Goal: Task Accomplishment & Management: Manage account settings

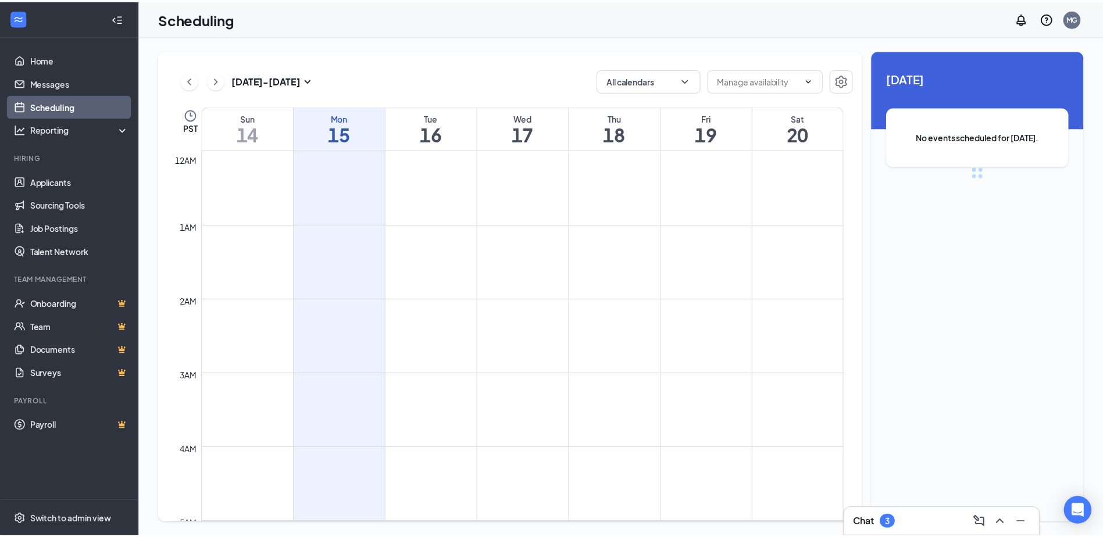
scroll to position [572, 0]
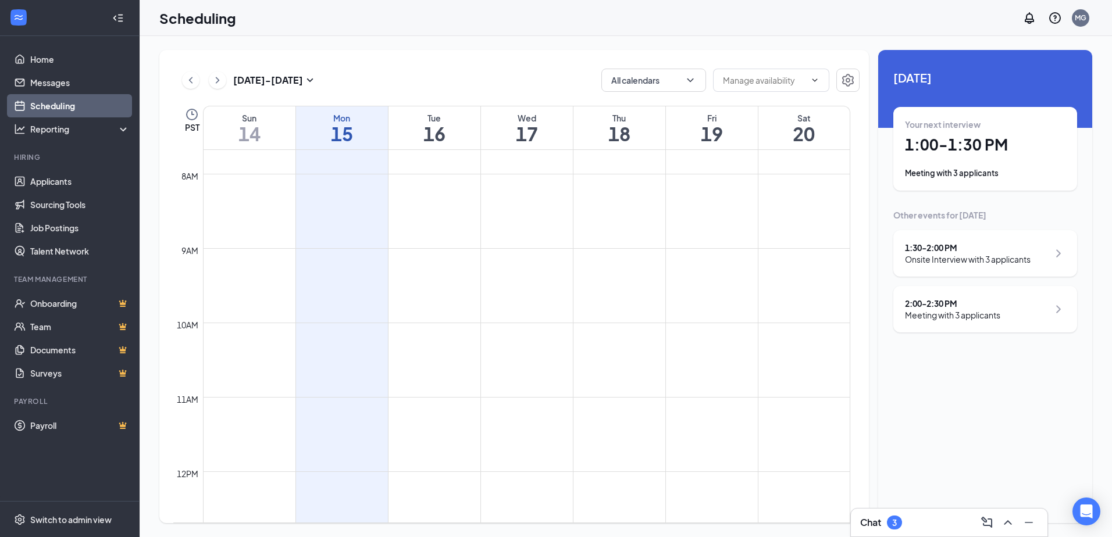
click at [1039, 245] on div "1:30 - 2:00 PM Onsite Interview with 3 applicants" at bounding box center [985, 253] width 161 height 23
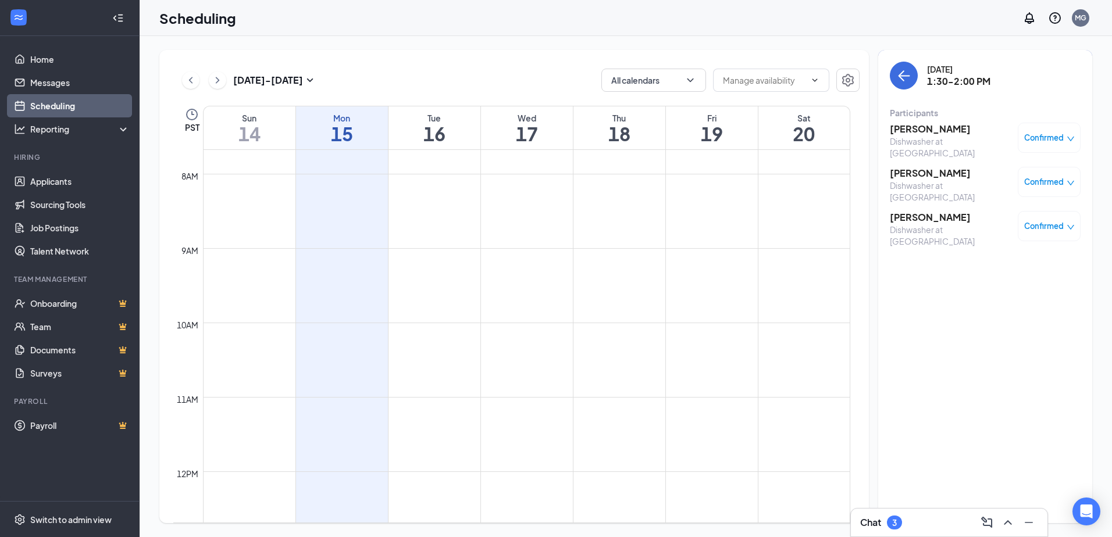
click at [1052, 136] on span "Confirmed" at bounding box center [1044, 138] width 40 height 12
click at [514, 256] on td at bounding box center [526, 257] width 647 height 19
click at [60, 182] on link "Applicants" at bounding box center [79, 181] width 99 height 23
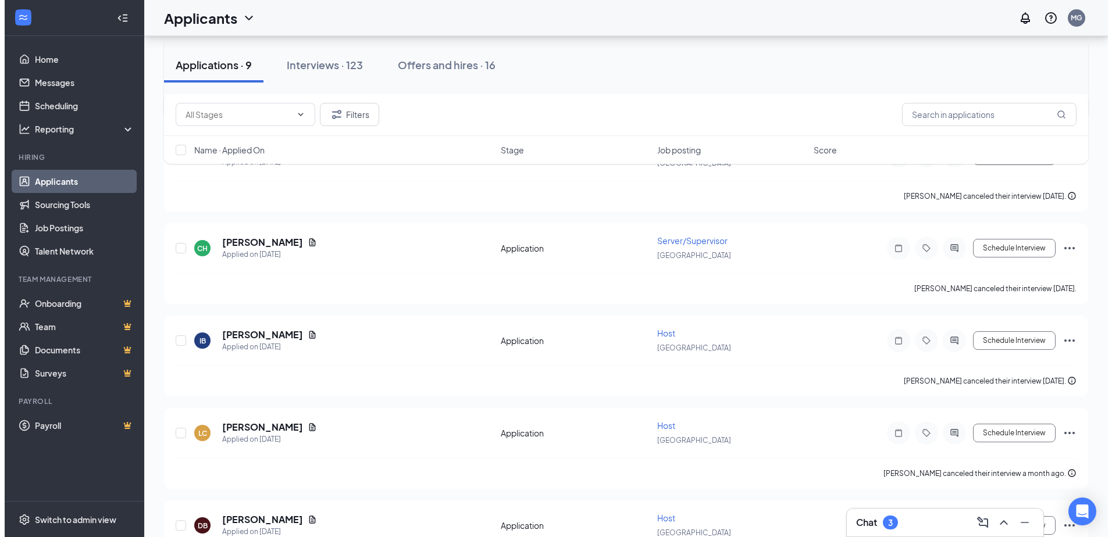
scroll to position [465, 0]
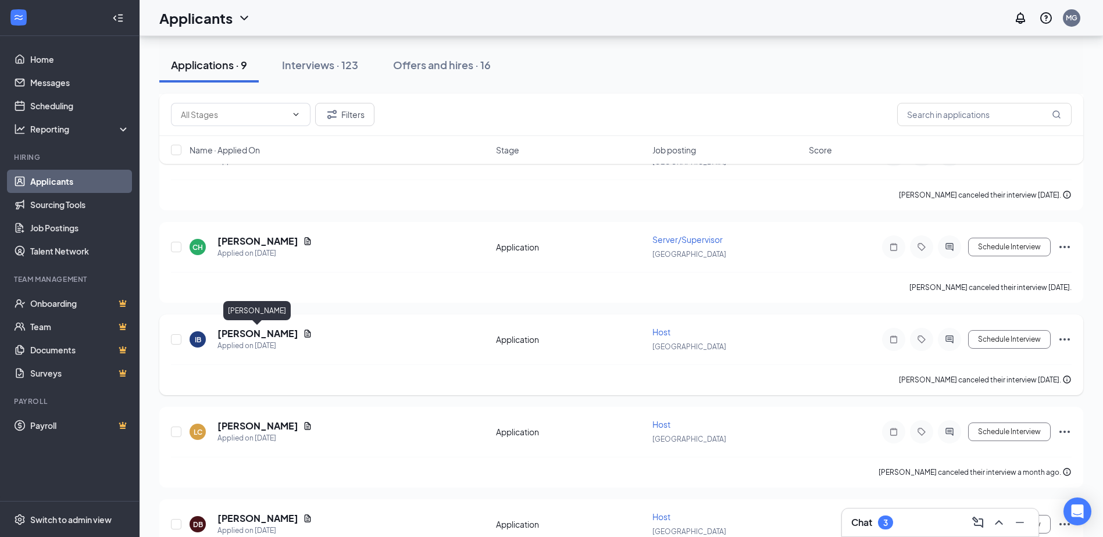
click at [261, 336] on h5 "[PERSON_NAME]" at bounding box center [258, 333] width 81 height 13
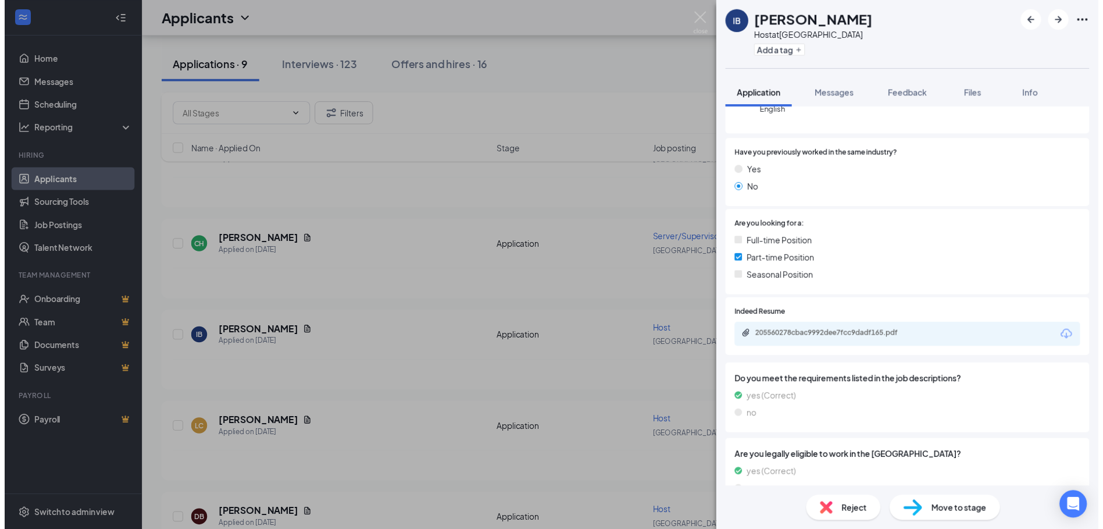
scroll to position [241, 0]
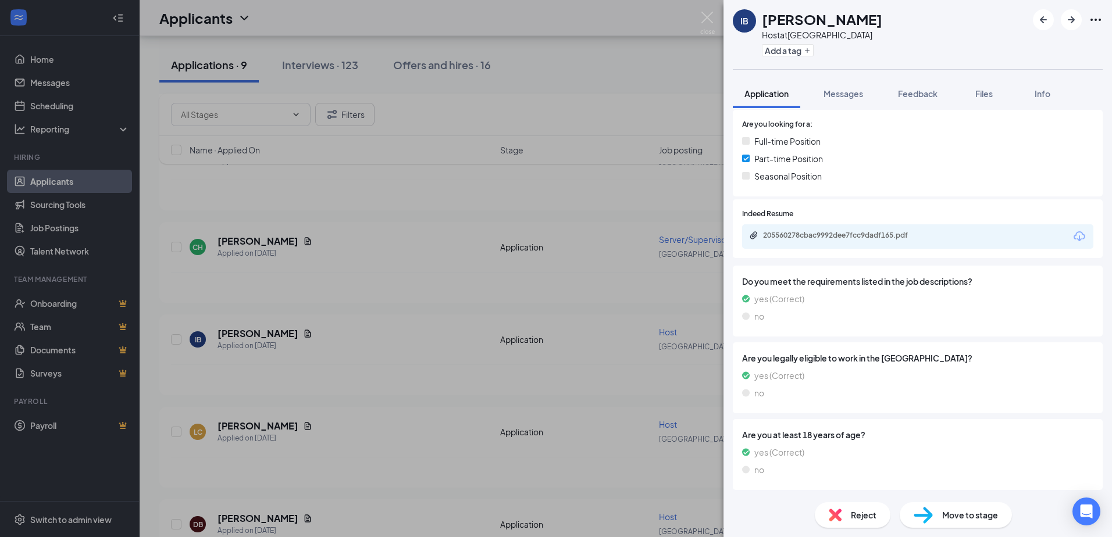
click at [426, 275] on div "IB [PERSON_NAME] Host at [GEOGRAPHIC_DATA] Add a tag Application Messages Feedb…" at bounding box center [556, 268] width 1112 height 537
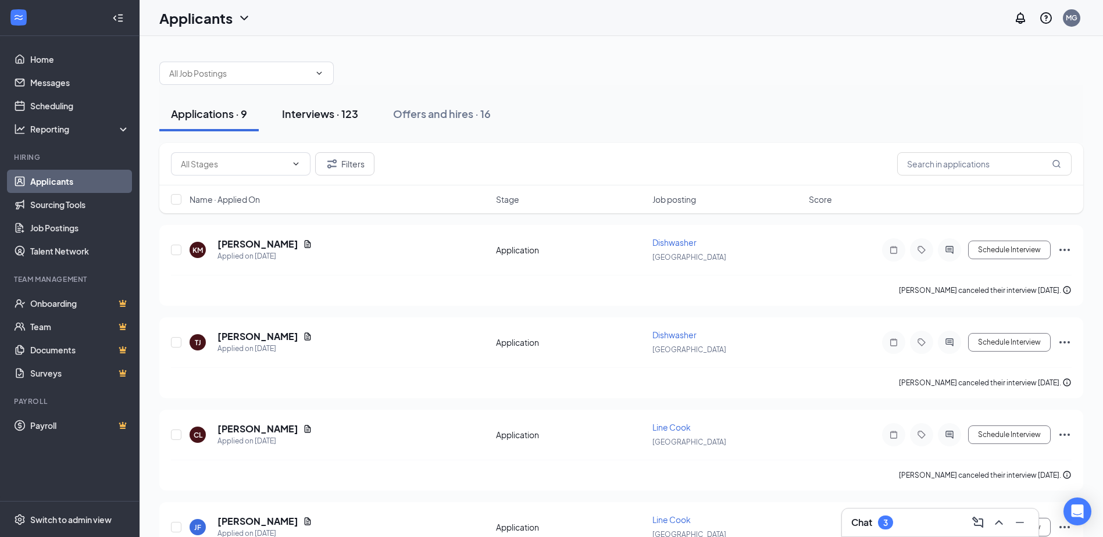
click at [324, 109] on div "Interviews · 123" at bounding box center [320, 113] width 76 height 15
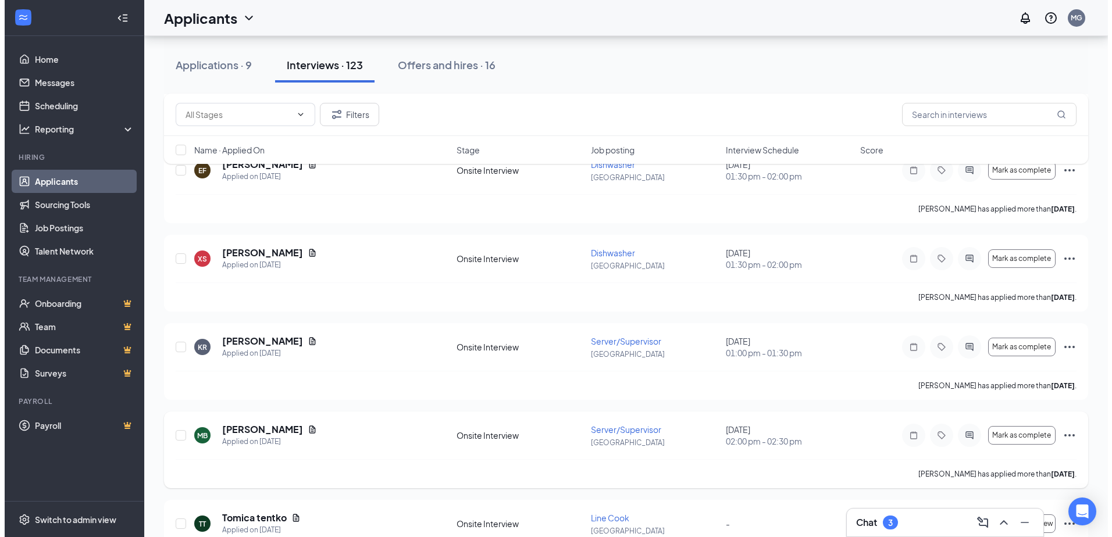
scroll to position [698, 0]
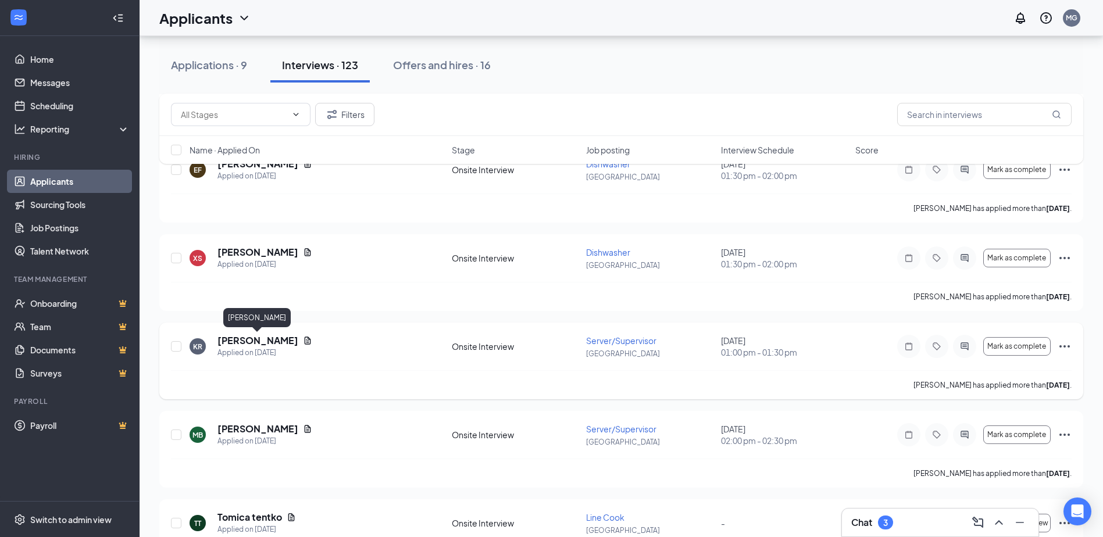
click at [250, 340] on h5 "[PERSON_NAME]" at bounding box center [258, 340] width 81 height 13
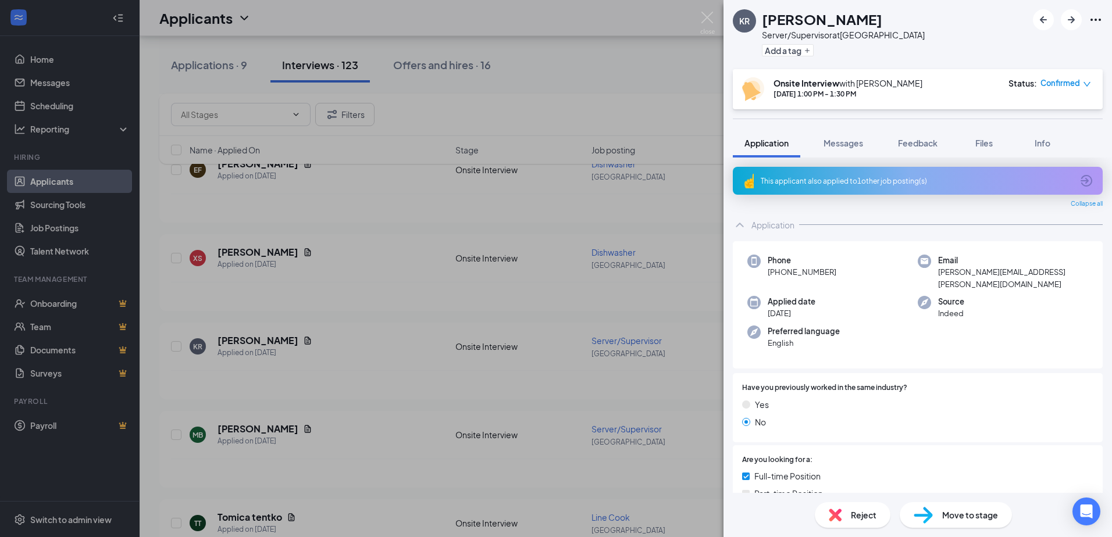
click at [765, 149] on button "Application" at bounding box center [766, 143] width 67 height 29
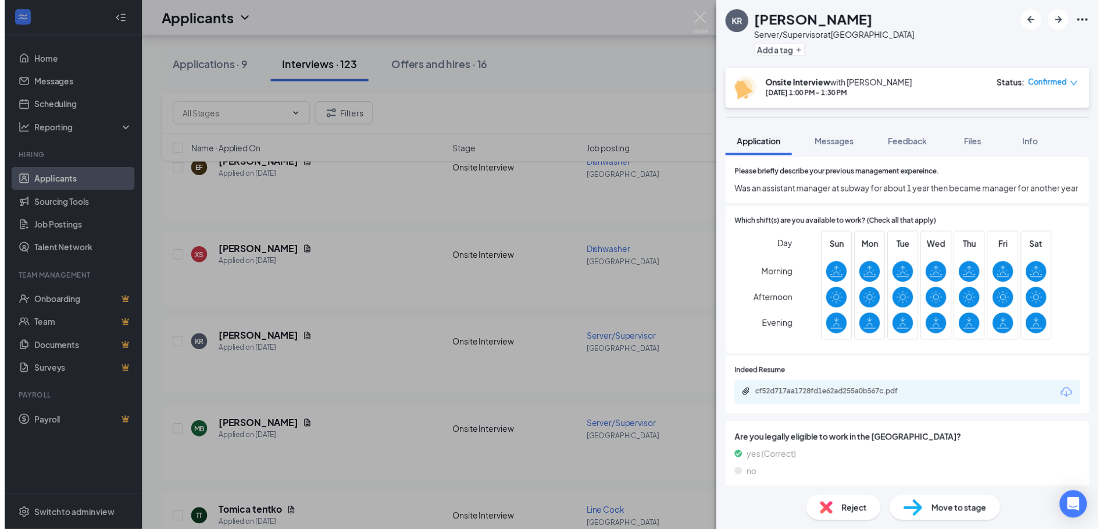
scroll to position [407, 0]
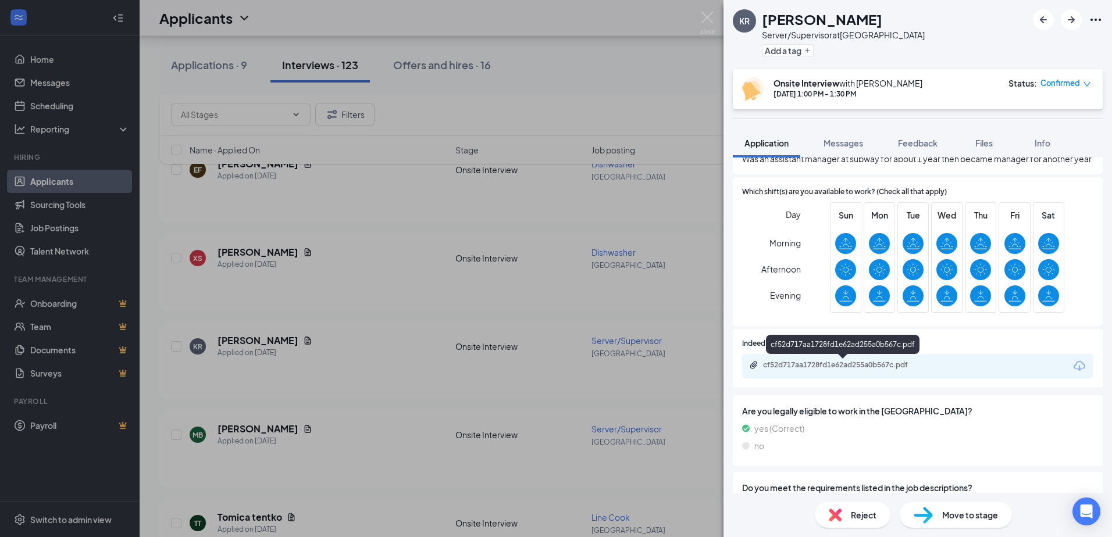
click at [806, 365] on div "cf52d717aa1728fd1e62ad255a0b567c.pdf" at bounding box center [844, 365] width 163 height 9
click at [153, 207] on div "KR [PERSON_NAME] Server/Supervisor at [GEOGRAPHIC_DATA] Add a tag Onsite Interv…" at bounding box center [556, 268] width 1112 height 537
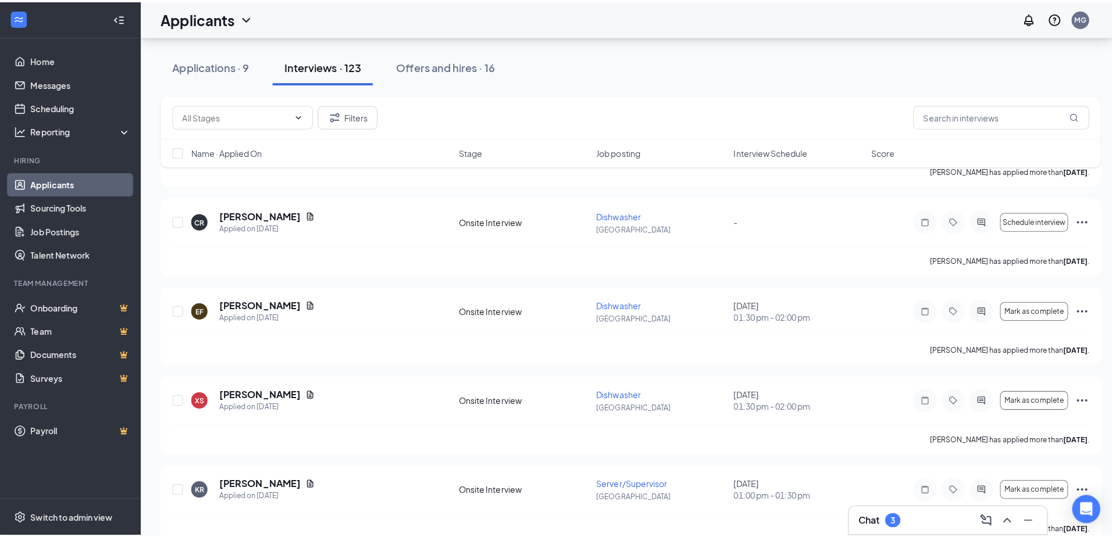
scroll to position [524, 0]
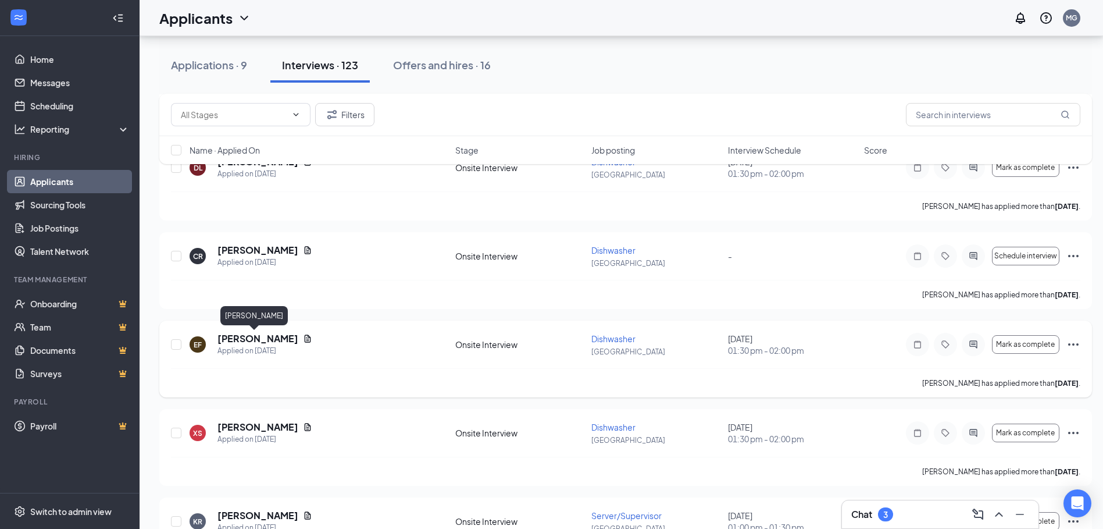
click at [254, 341] on h5 "[PERSON_NAME]" at bounding box center [258, 338] width 81 height 13
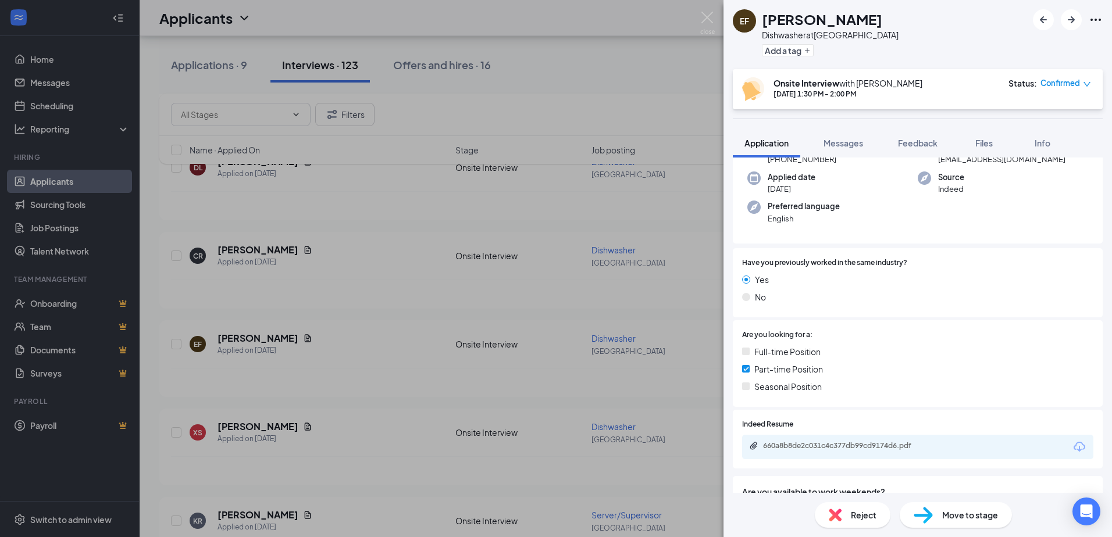
scroll to position [233, 0]
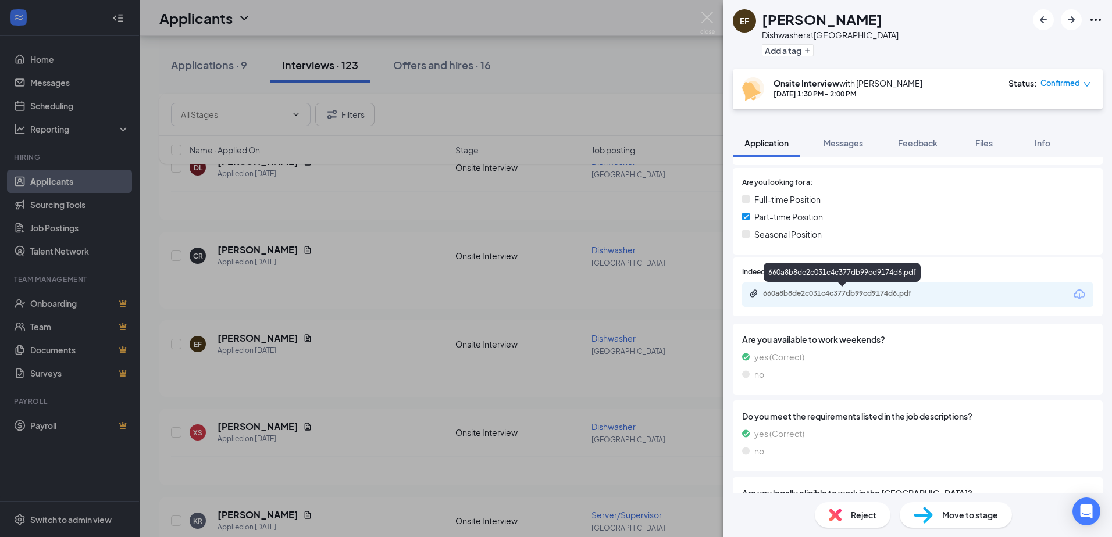
click at [835, 290] on div "660a8b8de2c031c4c377db99cd9174d6.pdf" at bounding box center [844, 293] width 163 height 9
